Goal: Contribute content

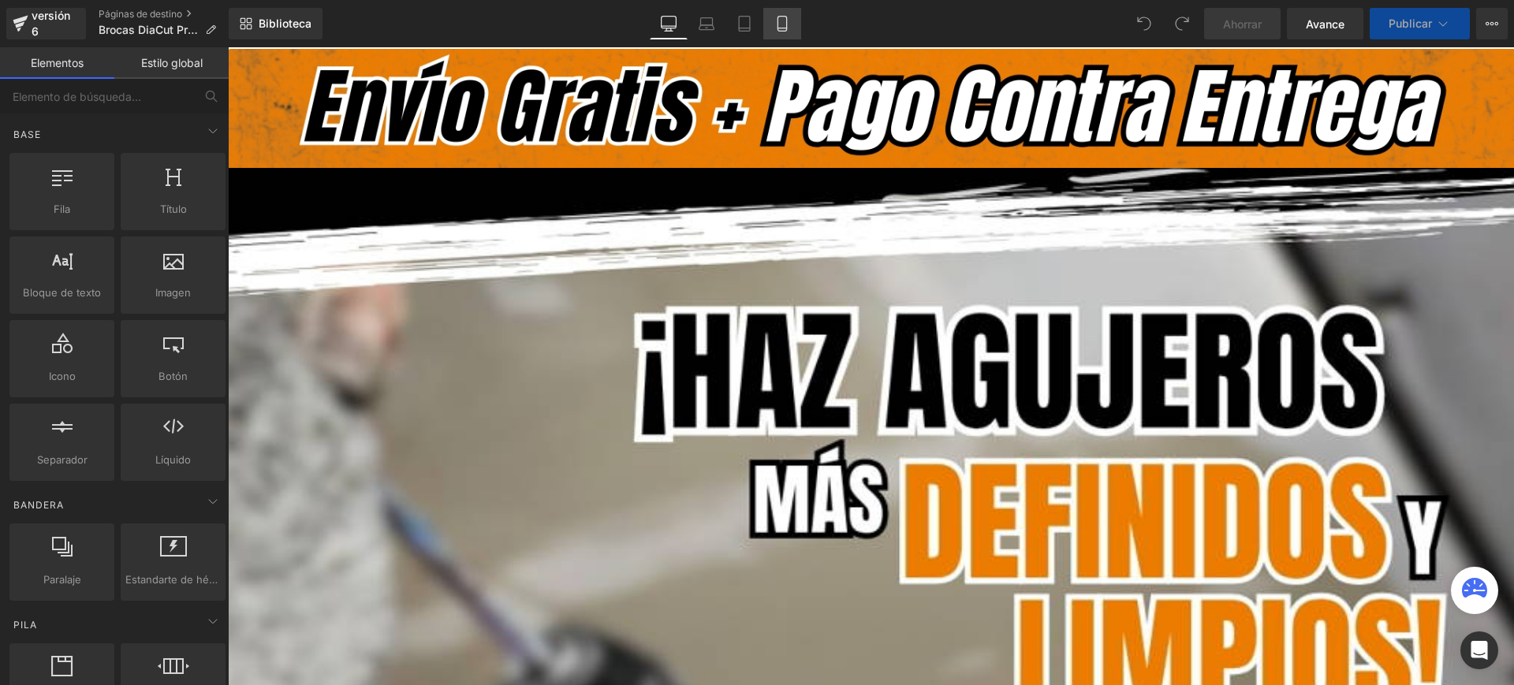
click at [774, 16] on icon at bounding box center [782, 24] width 16 height 16
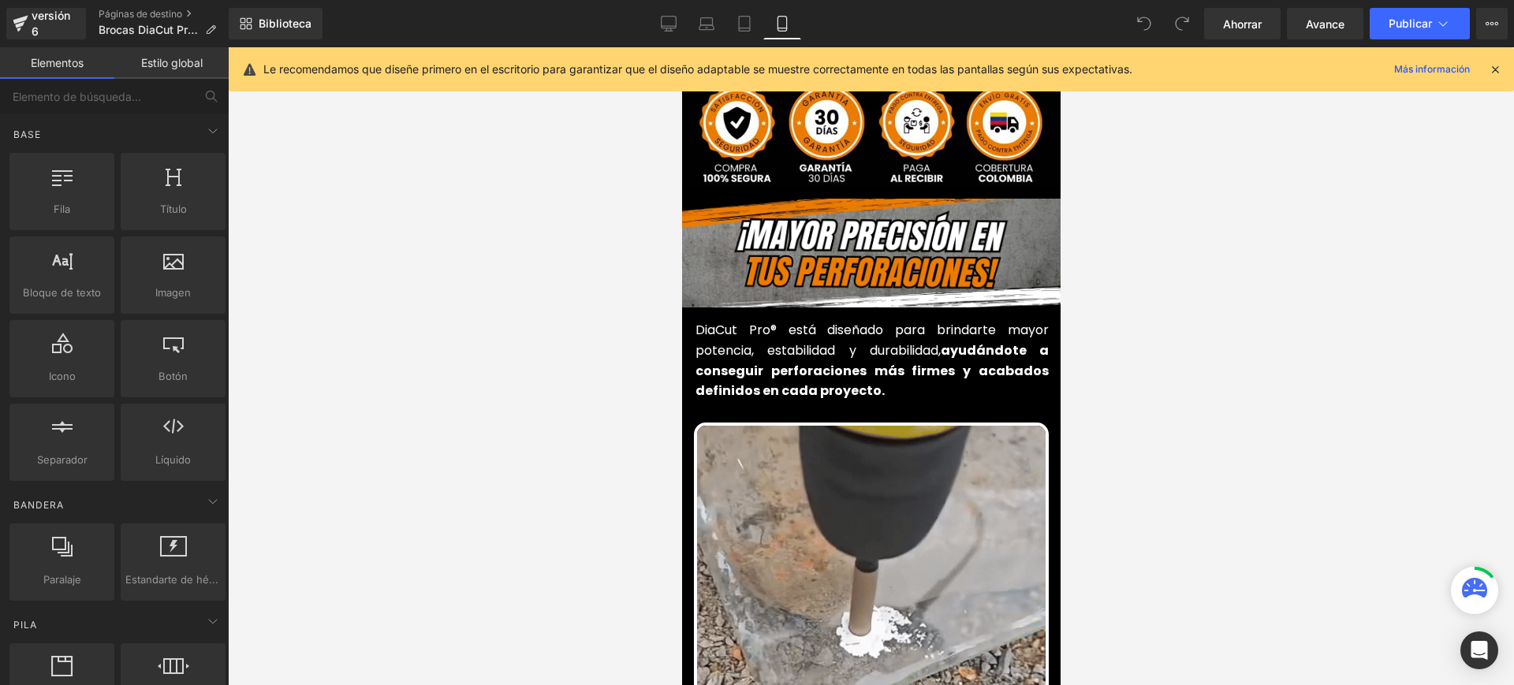
scroll to position [591, 0]
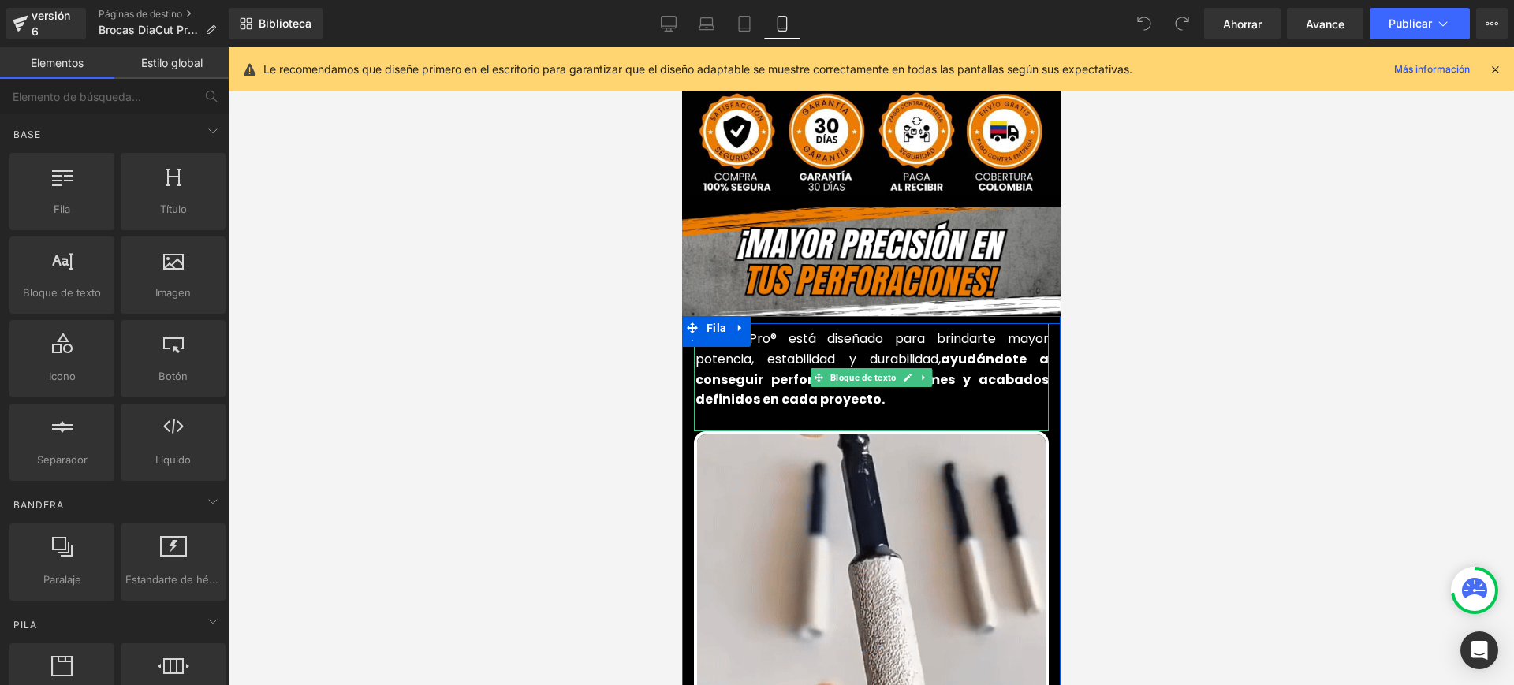
click at [744, 350] on font "ayudándote a conseguir perforaciones más firmes y acabados definidos en cada pr…" at bounding box center [871, 379] width 353 height 58
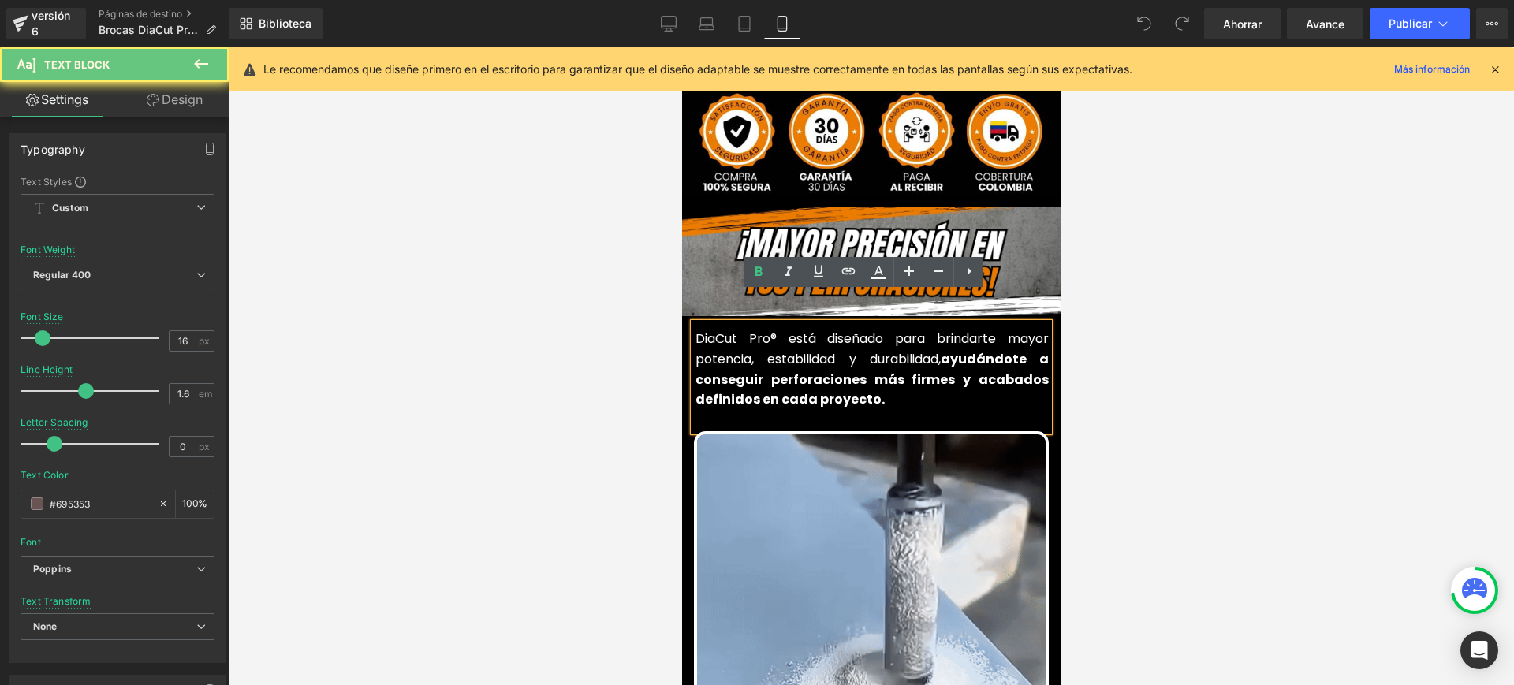
click at [754, 350] on font "ayudándote a conseguir perforaciones más firmes y acabados definidos en cada pr…" at bounding box center [871, 379] width 353 height 58
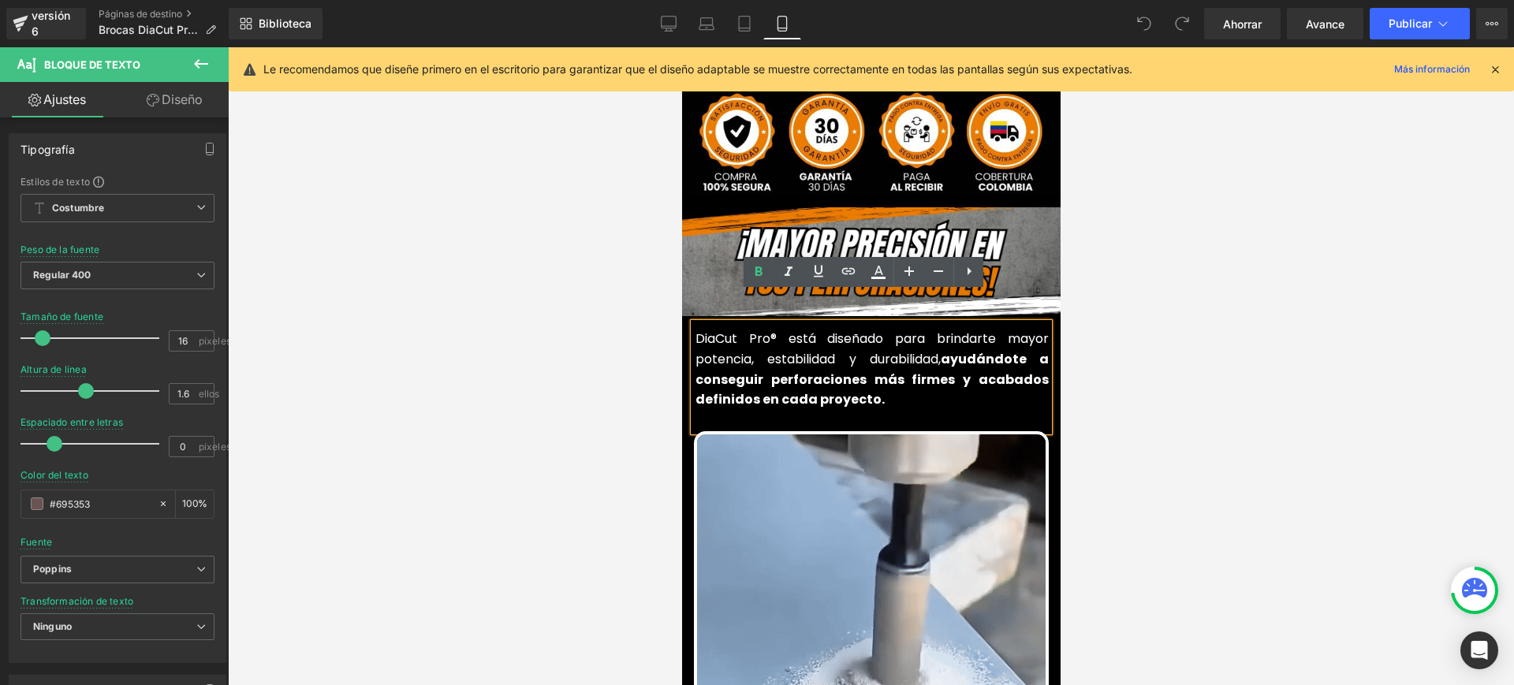
click at [695, 330] on font "DiaCut Pro® está diseñado para brindarte mayor potencia, estabilidad y durabili…" at bounding box center [871, 349] width 353 height 39
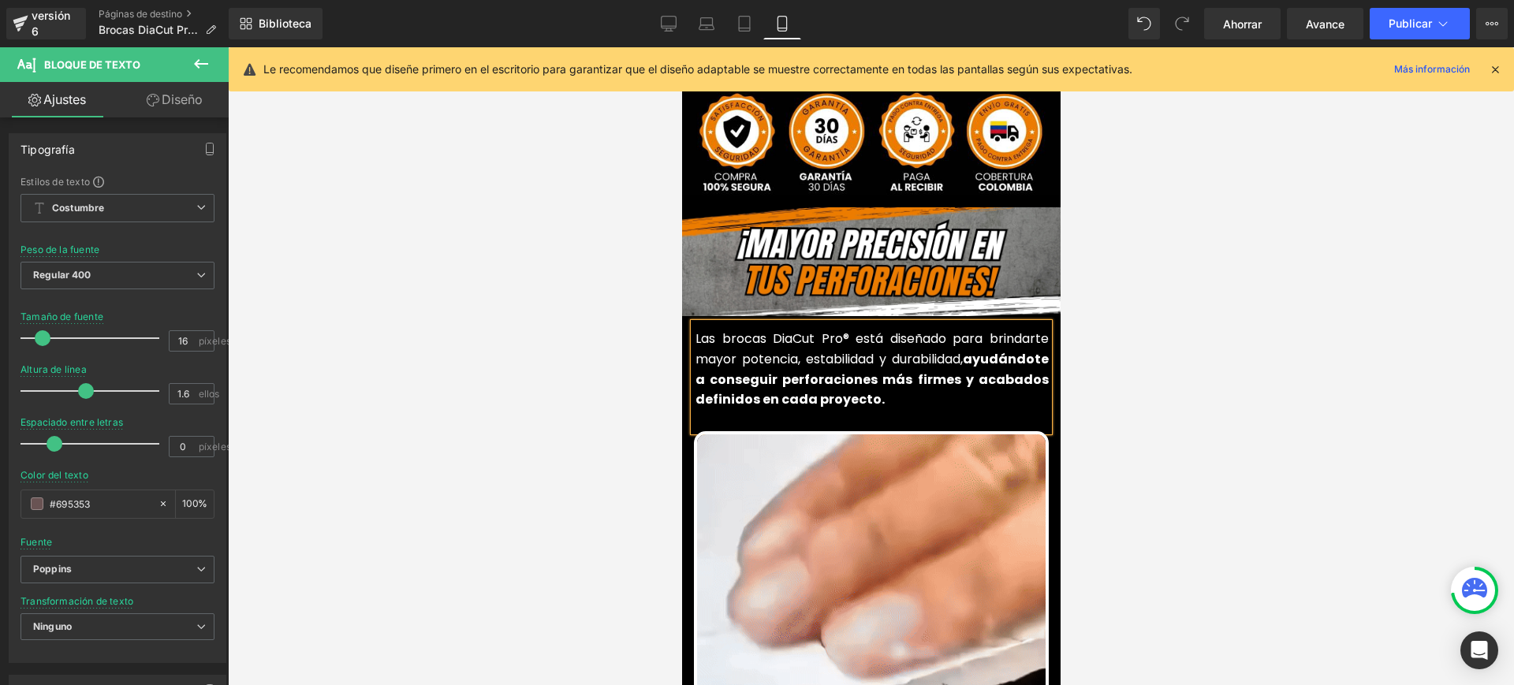
click at [916, 374] on p "Las brocas DiaCut Pro® está diseñado para brindarte mayor potencia, estabilidad…" at bounding box center [871, 369] width 353 height 80
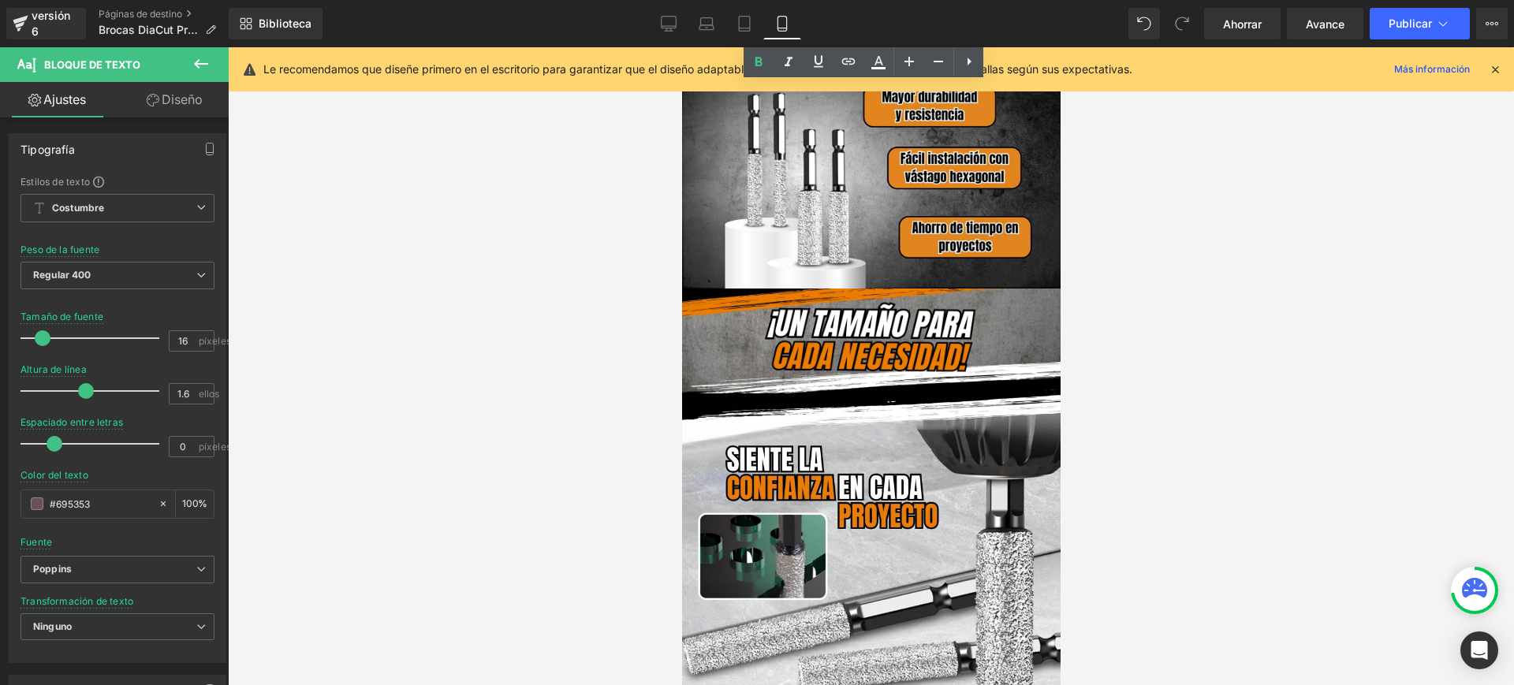
scroll to position [1774, 0]
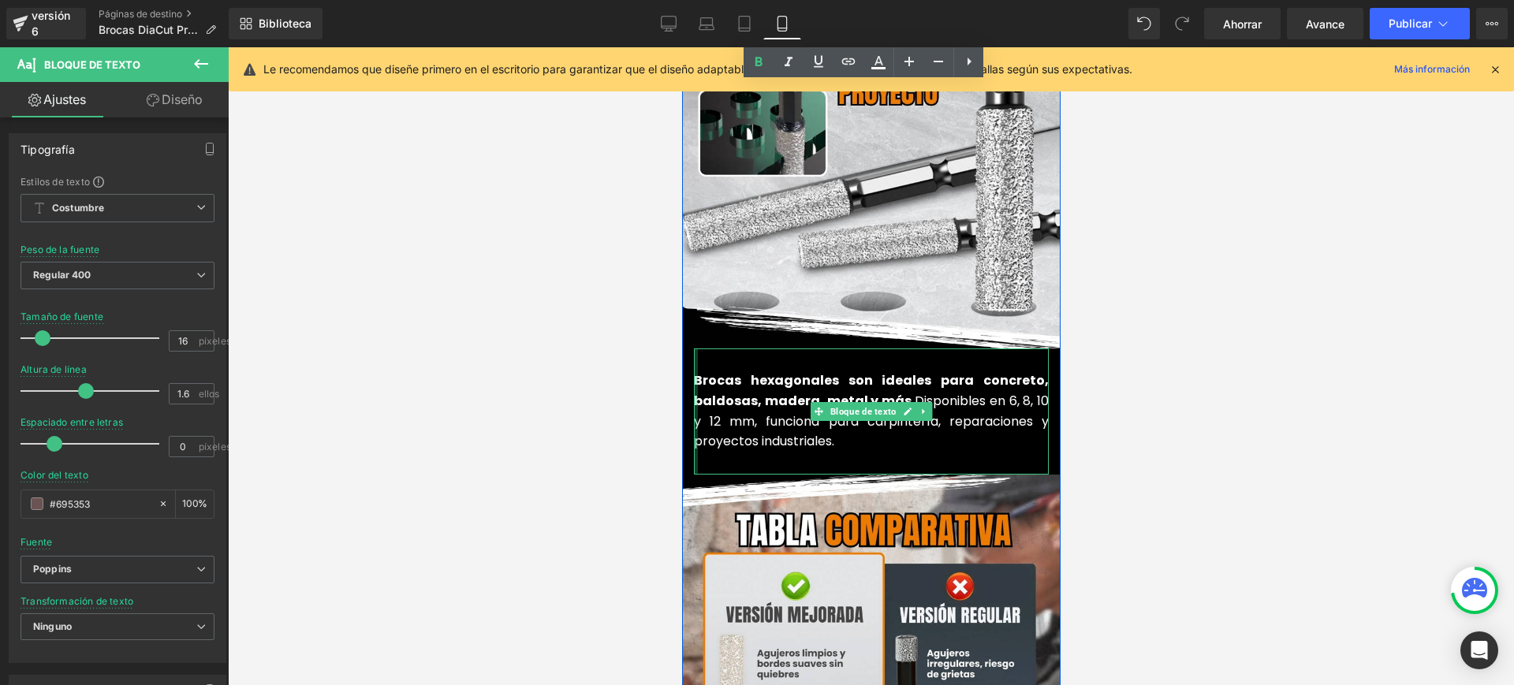
click at [693, 349] on div at bounding box center [695, 411] width 4 height 125
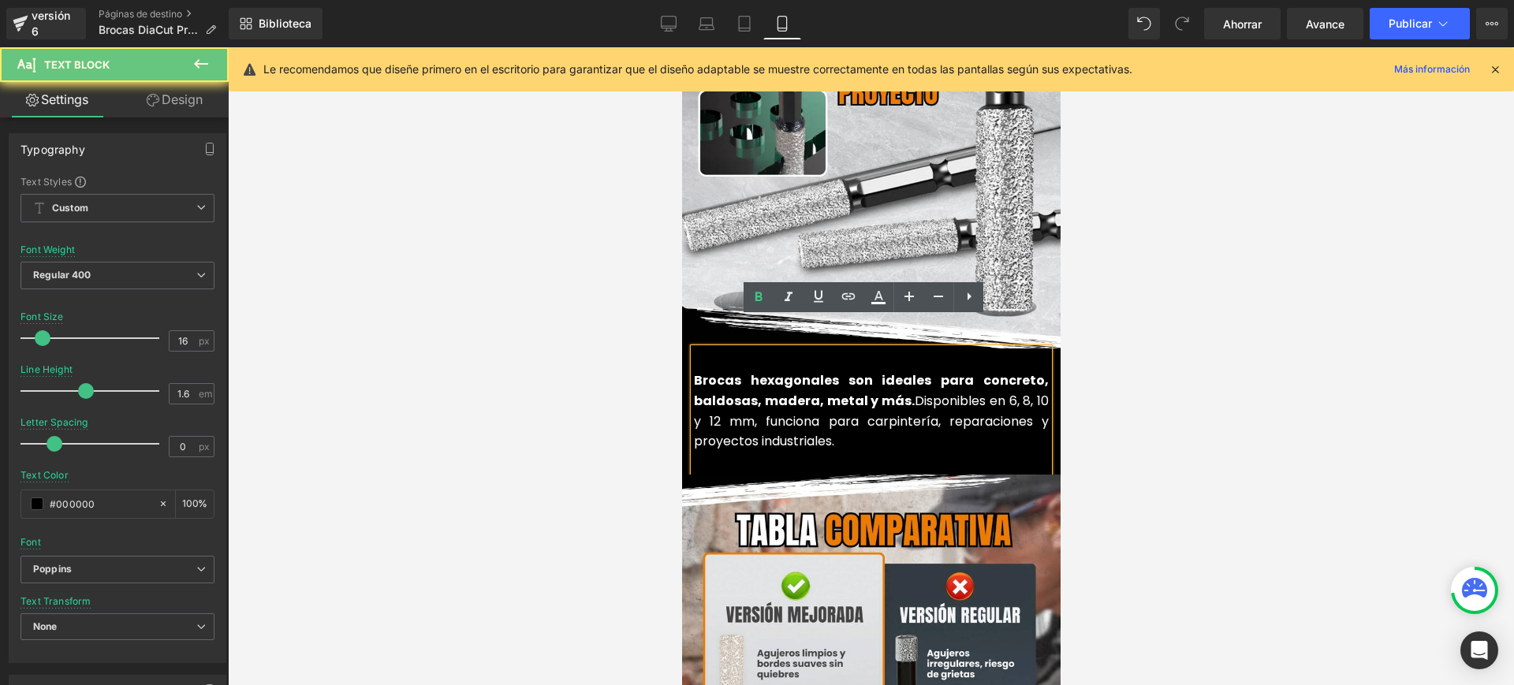
click at [694, 371] on font "Brocas hexagonales son ideales para concreto, baldosas, madera, metal y más." at bounding box center [870, 390] width 355 height 39
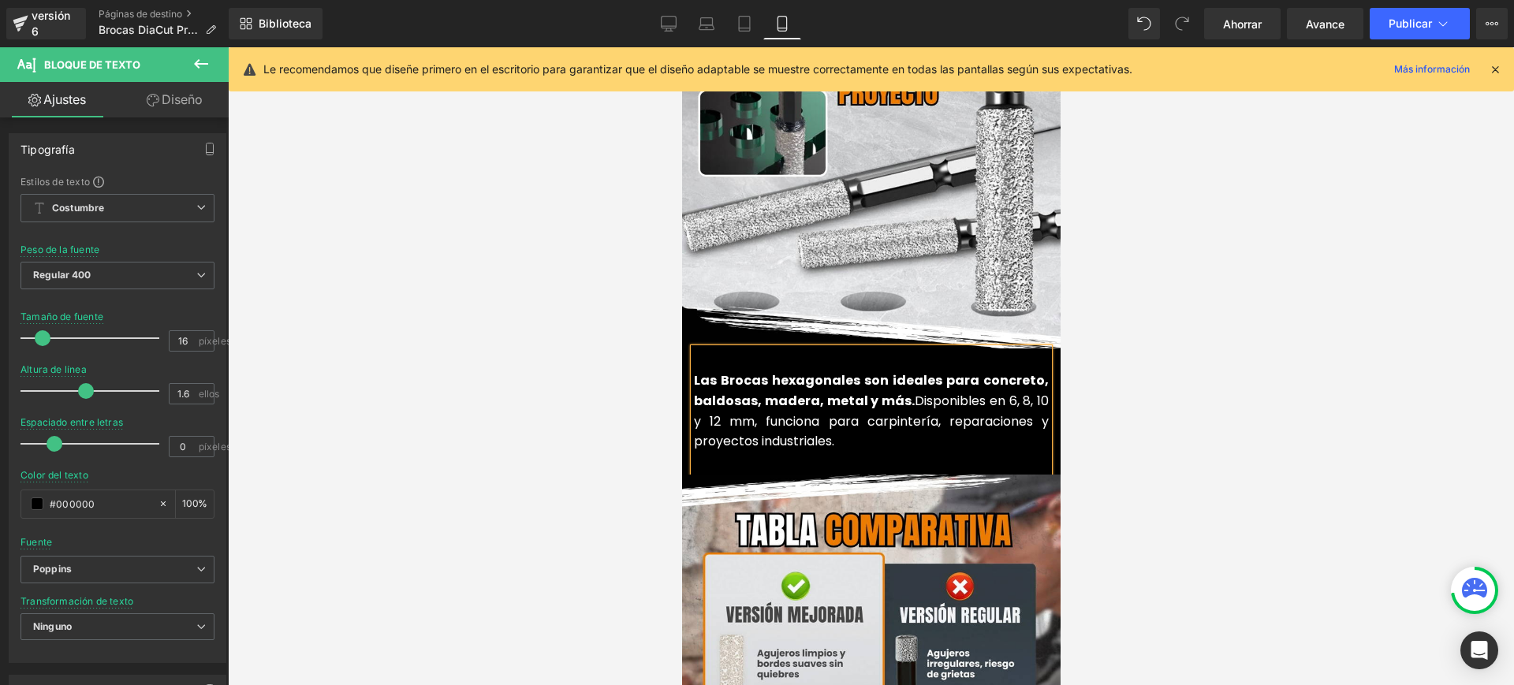
click at [862, 413] on p "Las Brocas hexagonales son ideales para concreto, baldosas, madera, metal y más…" at bounding box center [870, 411] width 355 height 80
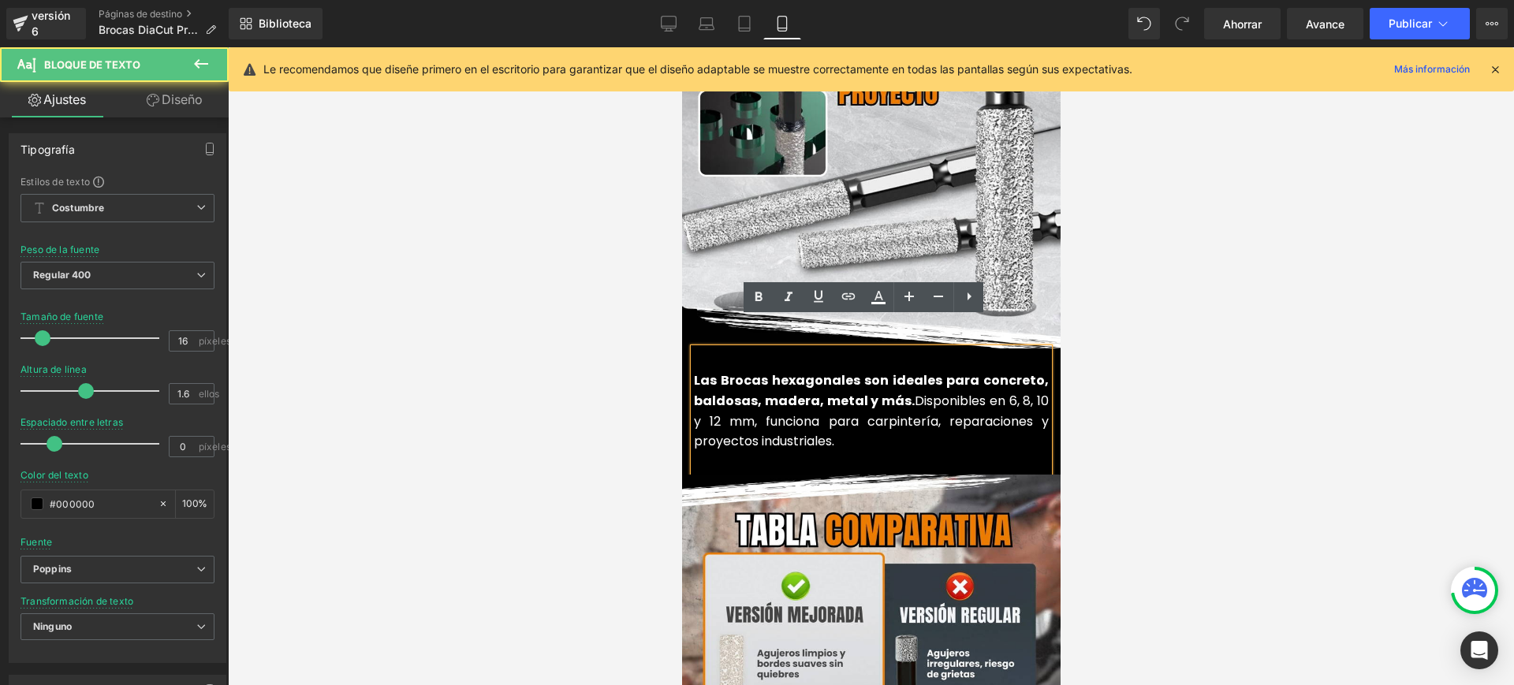
click at [1139, 414] on div at bounding box center [871, 366] width 1286 height 638
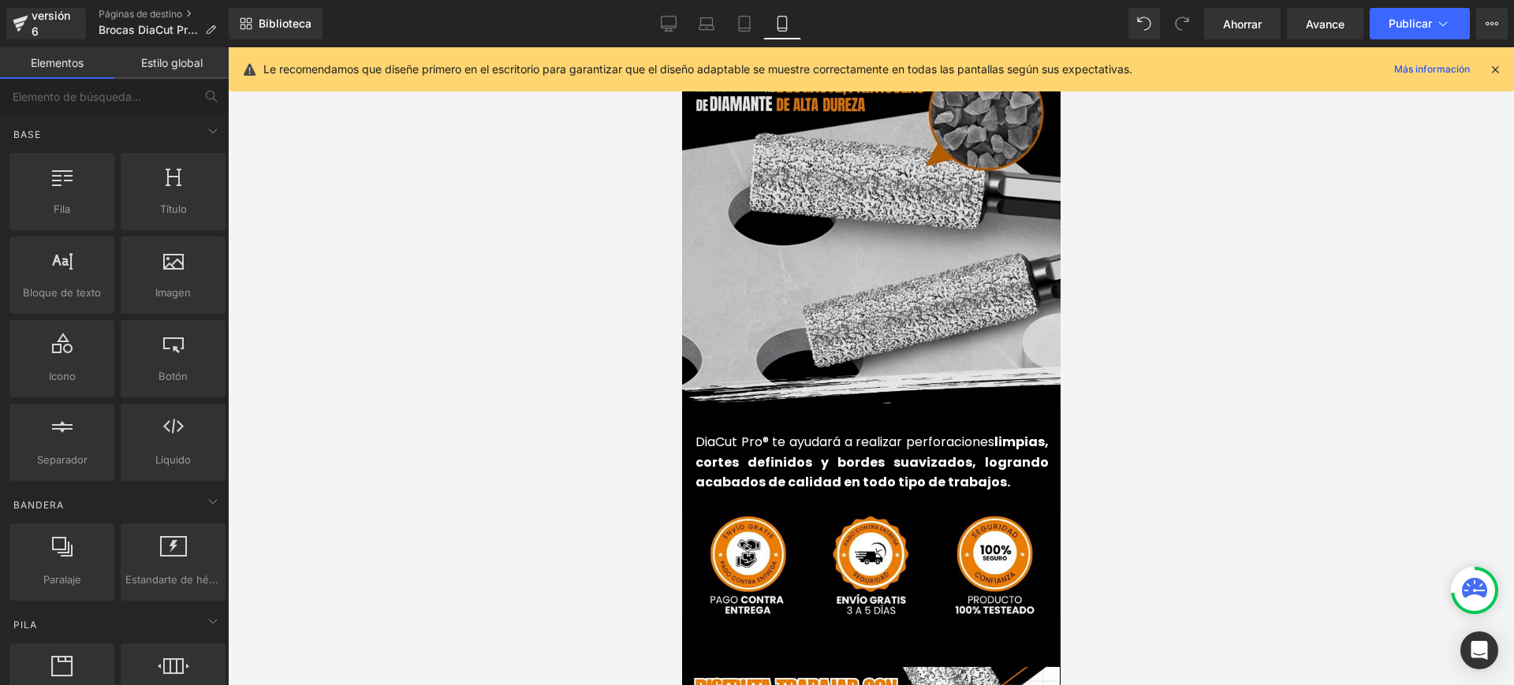
scroll to position [3647, 0]
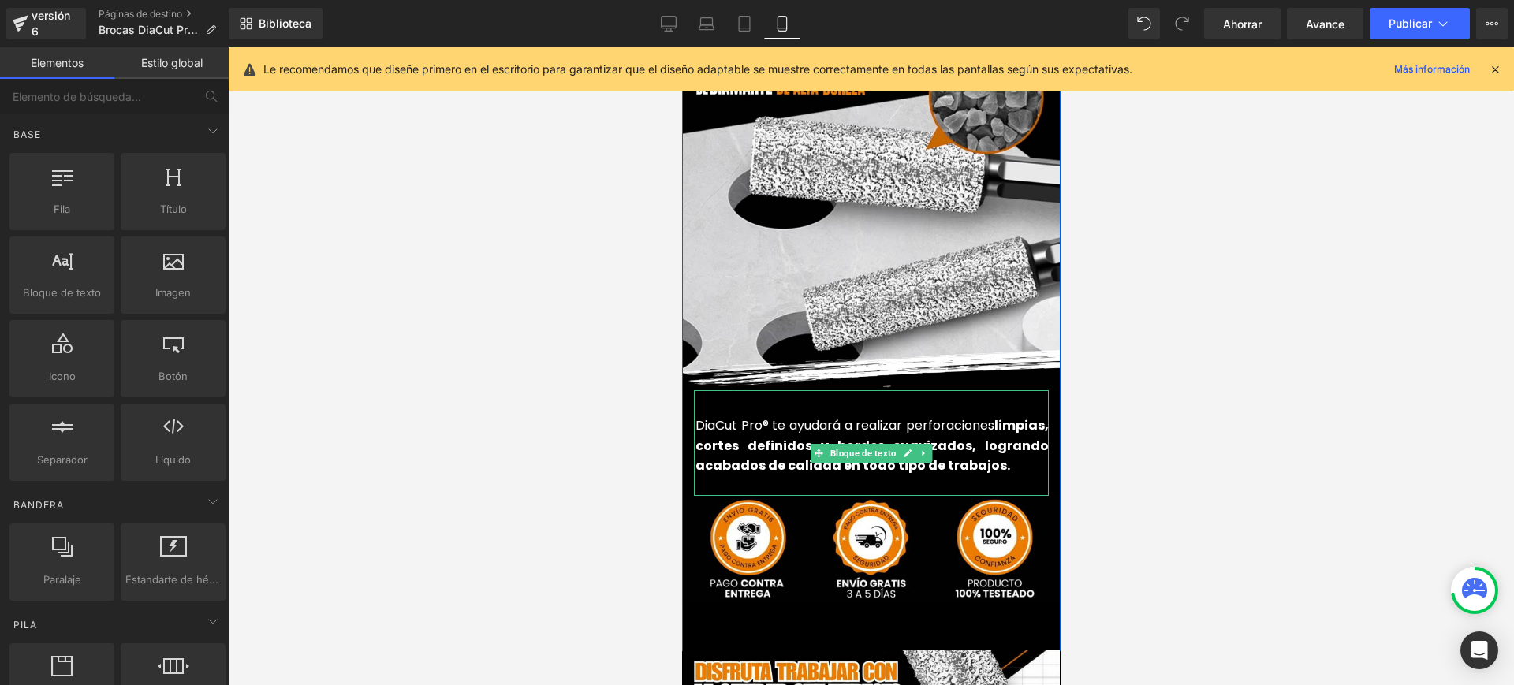
click at [886, 416] on font "DiaCut Pro® te ayudará a realizar perforaciones" at bounding box center [844, 425] width 299 height 18
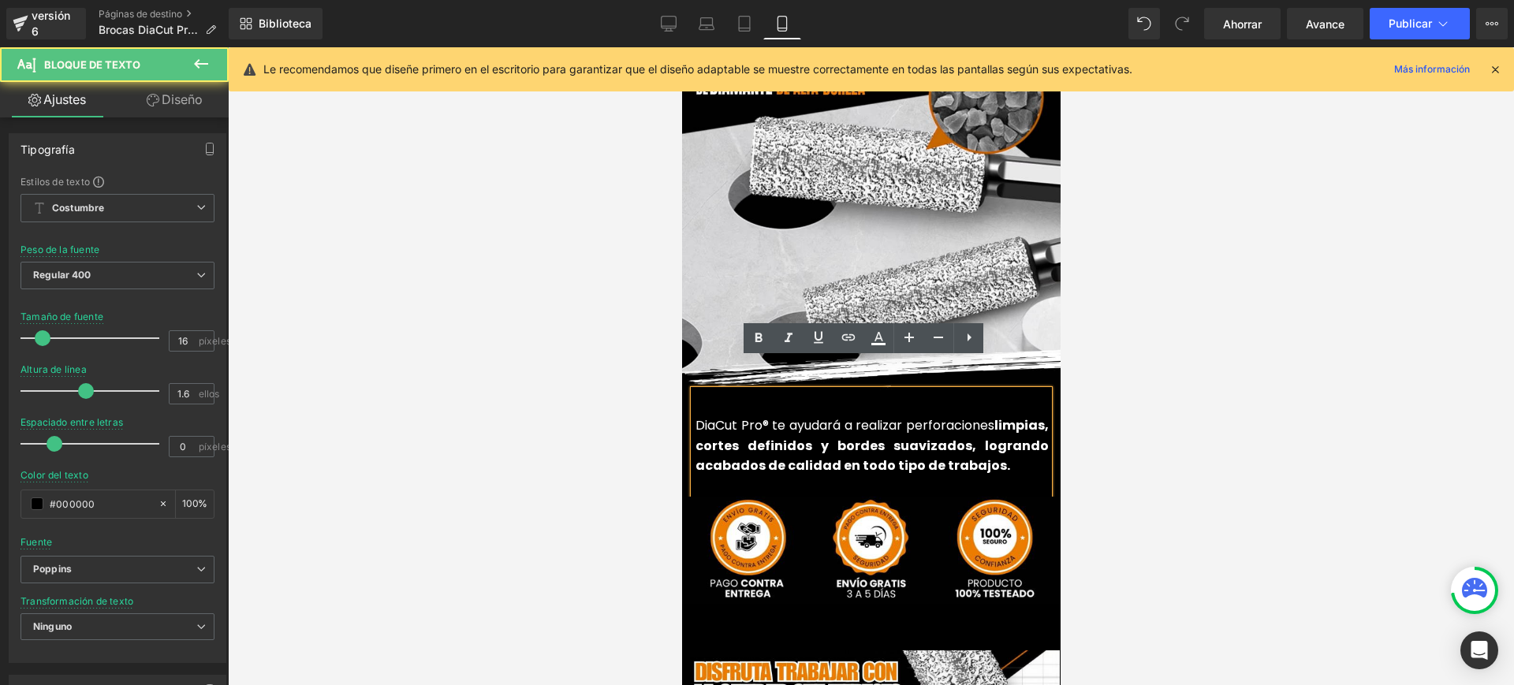
click at [886, 416] on font "DiaCut Pro® te ayudará a realizar perforaciones" at bounding box center [844, 425] width 299 height 18
drag, startPoint x: 886, startPoint y: 390, endPoint x: 708, endPoint y: 398, distance: 178.4
click at [708, 416] on font "DiaCut Pro® te ayudará a realizar perforaciones" at bounding box center [844, 425] width 299 height 18
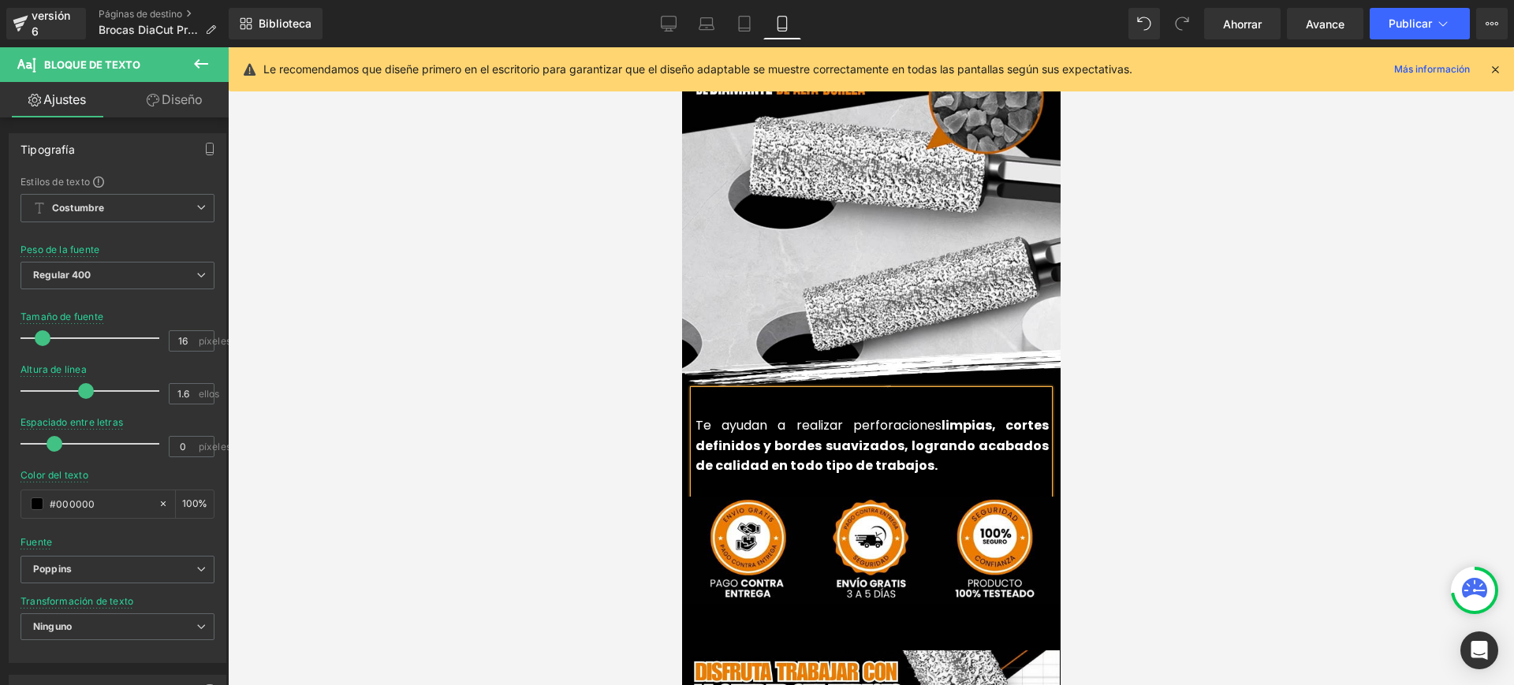
click at [1367, 226] on div at bounding box center [871, 366] width 1286 height 638
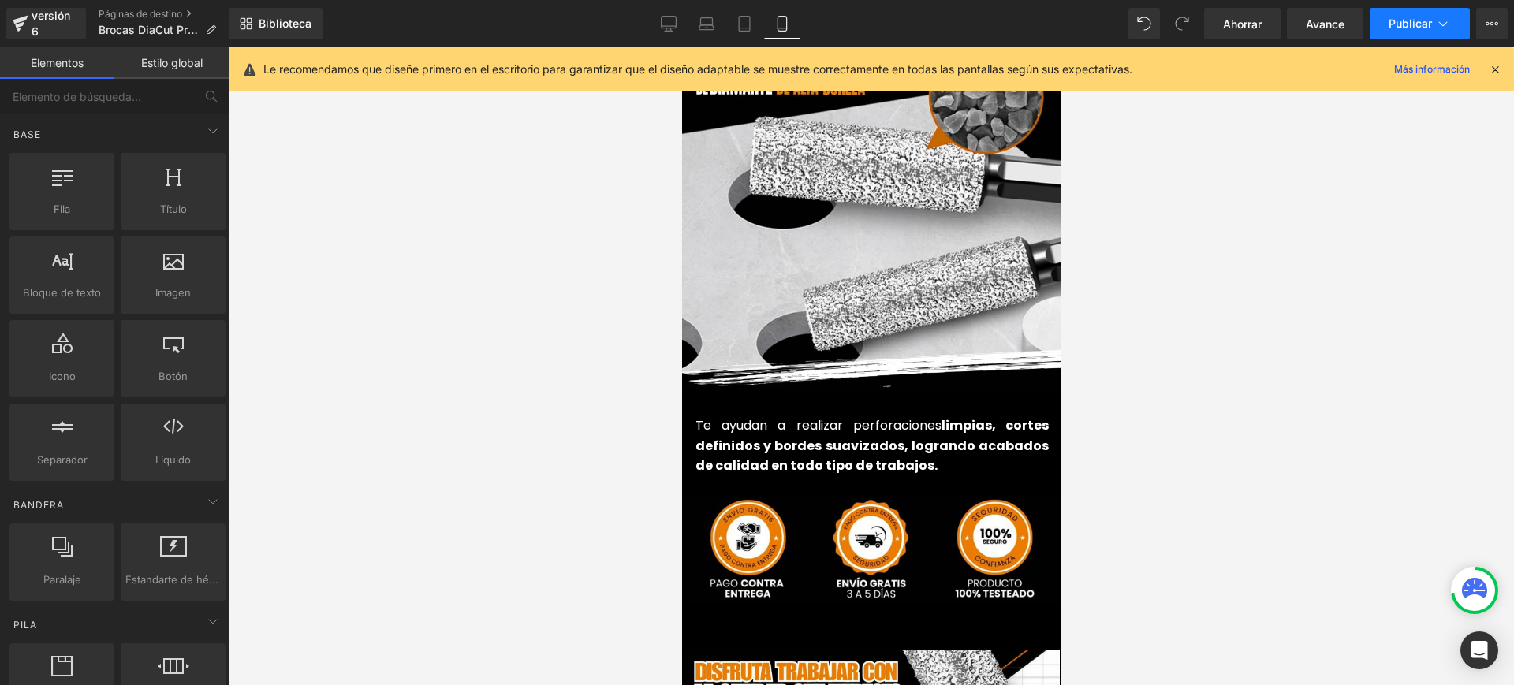
click at [1426, 32] on button "Publicar" at bounding box center [1420, 24] width 100 height 32
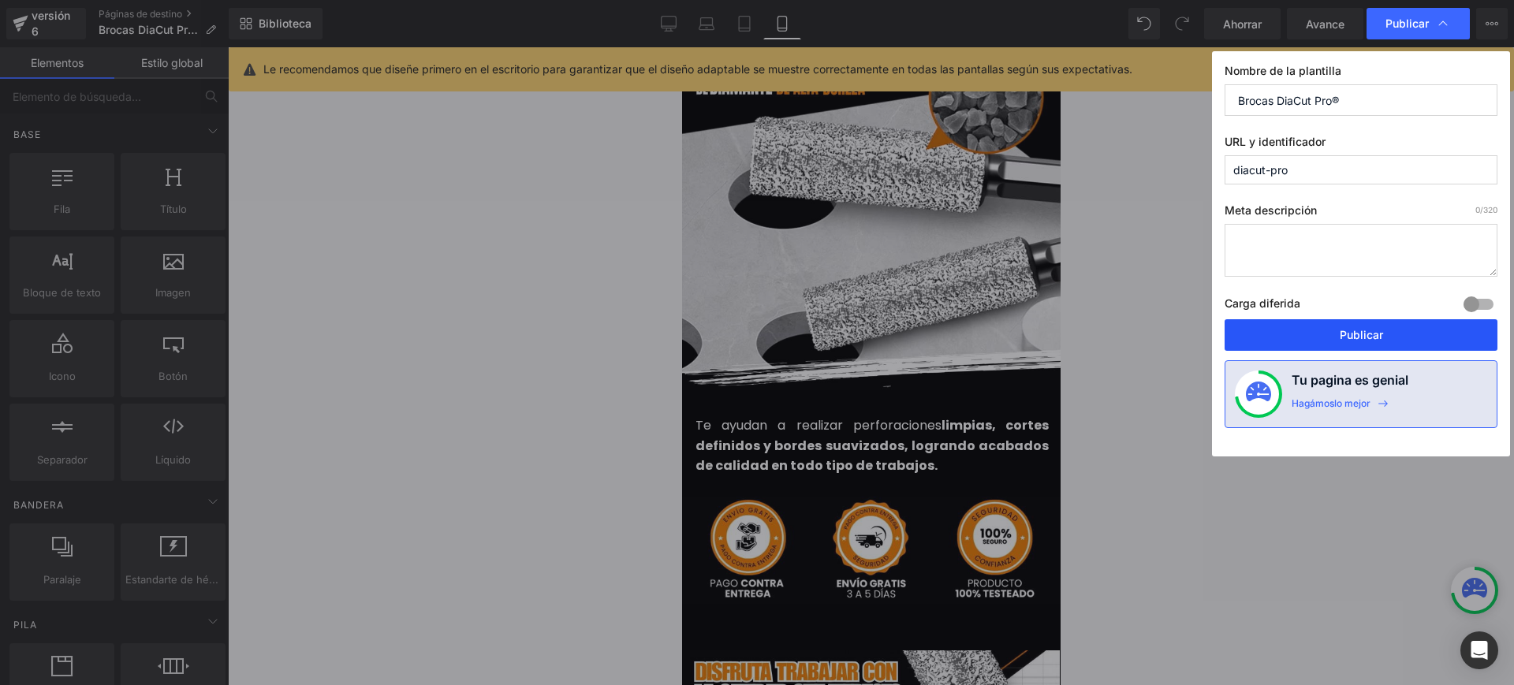
click at [1367, 332] on font "Publicar" at bounding box center [1361, 334] width 43 height 13
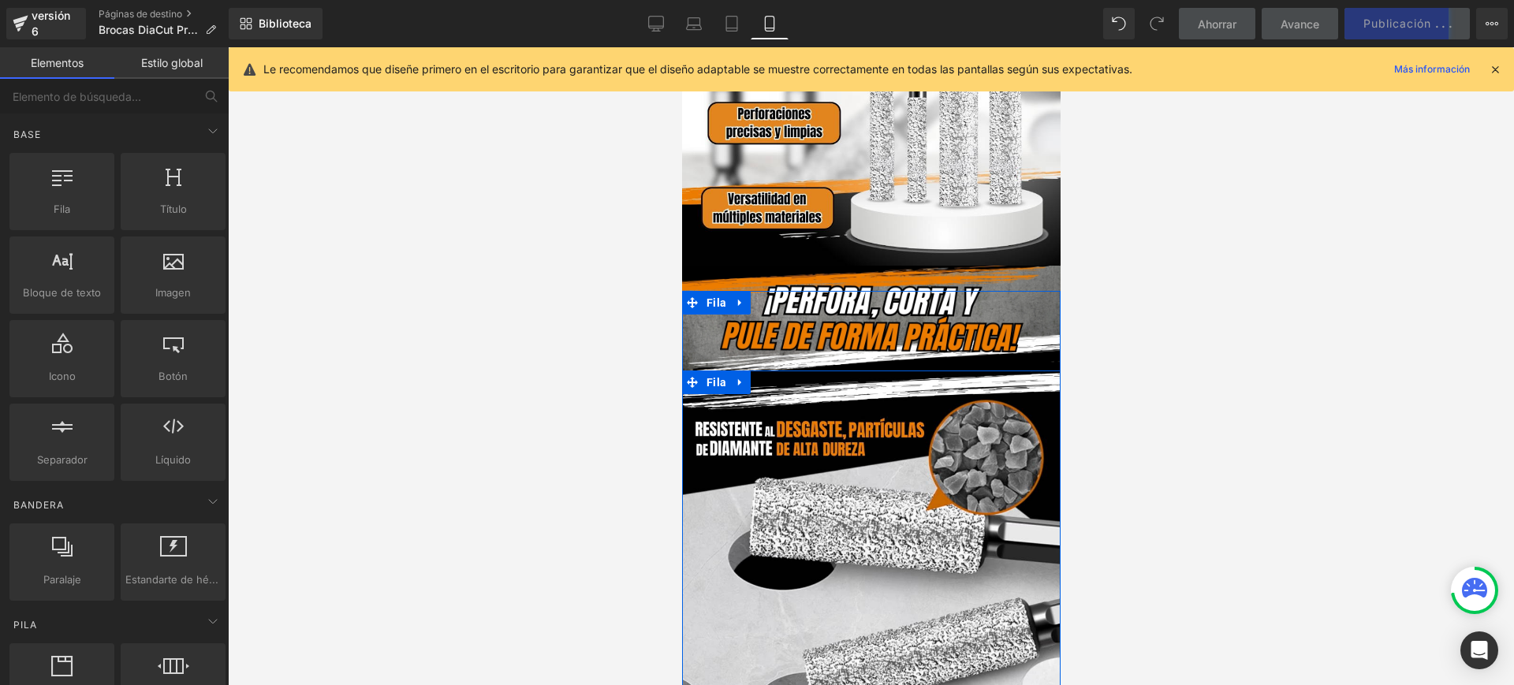
scroll to position [3253, 0]
